Goal: Task Accomplishment & Management: Manage account settings

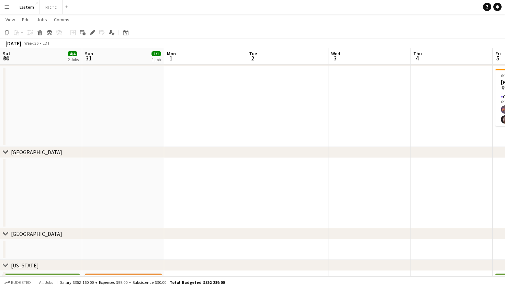
scroll to position [0, 315]
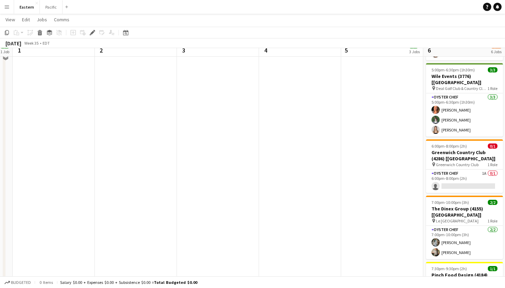
scroll to position [321, 0]
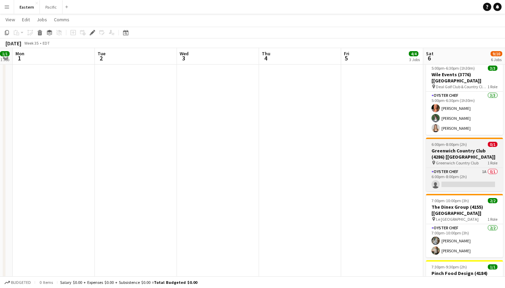
click at [470, 151] on h3 "Greenwich Country Club (4286) [[GEOGRAPHIC_DATA]]" at bounding box center [464, 154] width 77 height 12
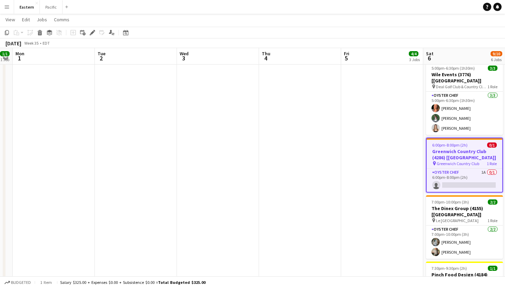
click at [465, 148] on h3 "Greenwich Country Club (4286) [[GEOGRAPHIC_DATA]]" at bounding box center [464, 154] width 76 height 12
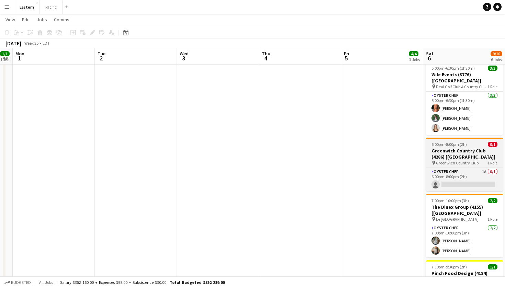
click at [465, 148] on h3 "Greenwich Country Club (4286) [[GEOGRAPHIC_DATA]]" at bounding box center [464, 154] width 77 height 12
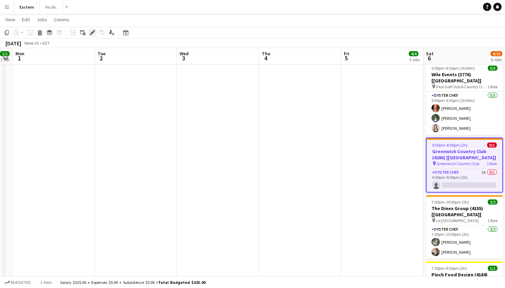
click at [93, 31] on icon "Edit" at bounding box center [92, 32] width 5 height 5
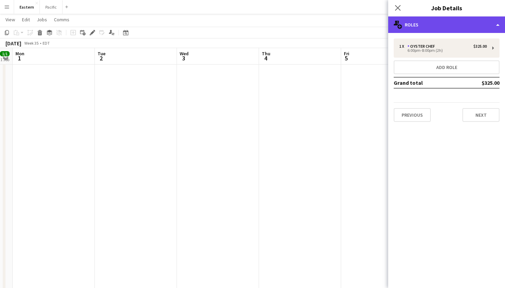
click at [481, 21] on div "multiple-users-add Roles" at bounding box center [446, 24] width 117 height 16
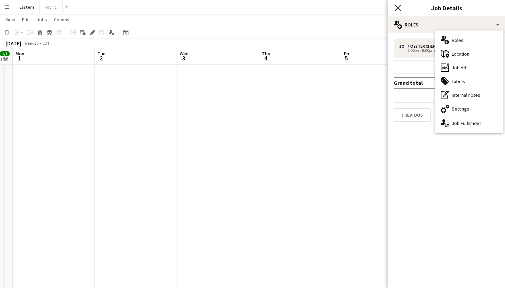
click at [400, 7] on icon "Close pop-in" at bounding box center [397, 7] width 7 height 7
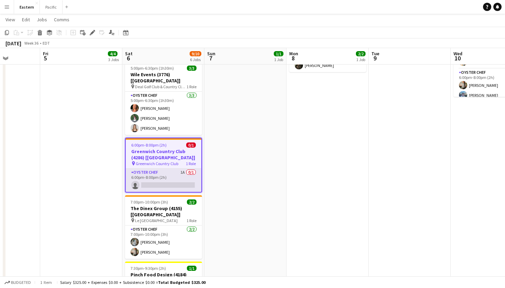
click at [179, 180] on app-card-role "Oyster Chef 1A 0/1 6:00pm-8:00pm (2h) single-neutral-actions" at bounding box center [164, 180] width 76 height 23
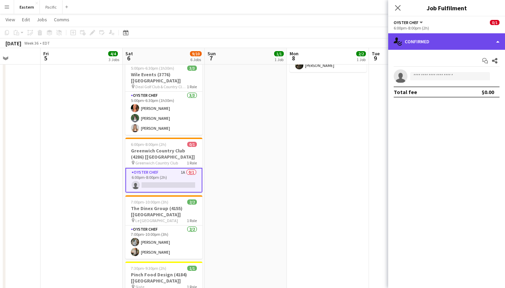
click at [453, 37] on div "single-neutral-actions-check-2 Confirmed" at bounding box center [446, 41] width 117 height 16
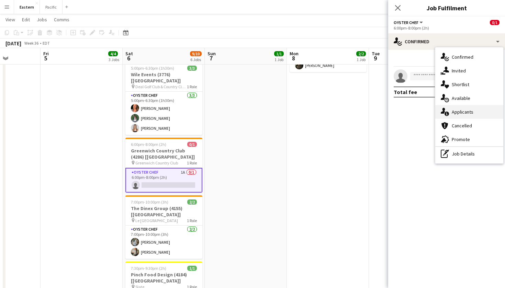
click at [472, 113] on div "single-neutral-actions-information Applicants" at bounding box center [469, 112] width 68 height 14
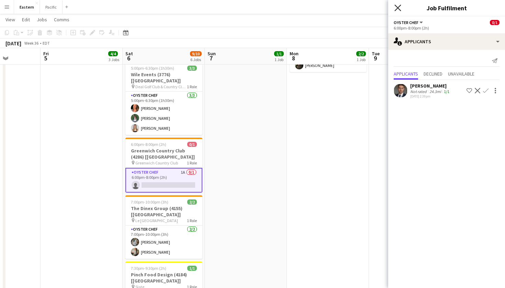
click at [398, 11] on icon "Close pop-in" at bounding box center [397, 7] width 7 height 7
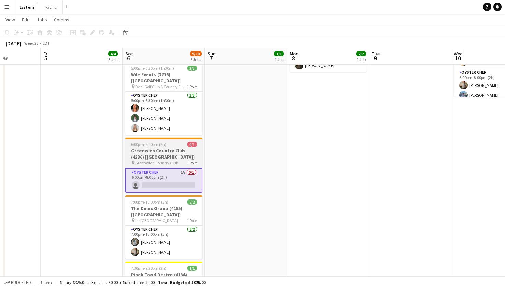
click at [185, 148] on h3 "Greenwich Country Club (4286) [[GEOGRAPHIC_DATA]]" at bounding box center [163, 154] width 77 height 12
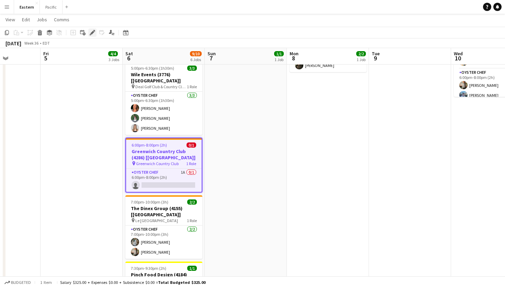
click at [92, 30] on icon "Edit" at bounding box center [92, 32] width 5 height 5
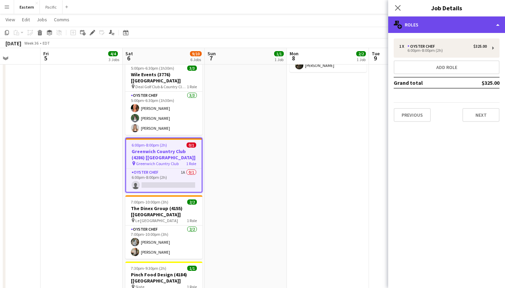
click at [481, 25] on div "multiple-users-add Roles" at bounding box center [446, 24] width 117 height 16
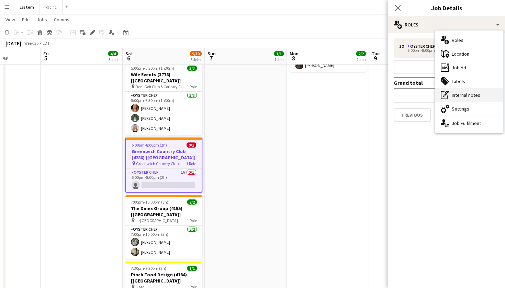
click at [474, 92] on div "pen-write Internal notes" at bounding box center [469, 95] width 68 height 14
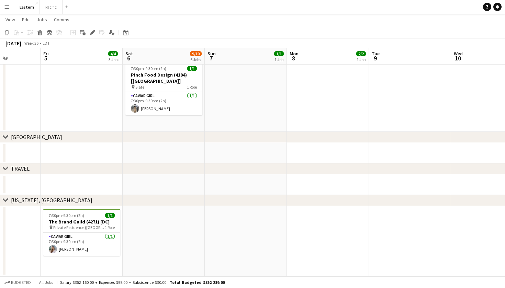
scroll to position [519, 0]
